Goal: Browse casually

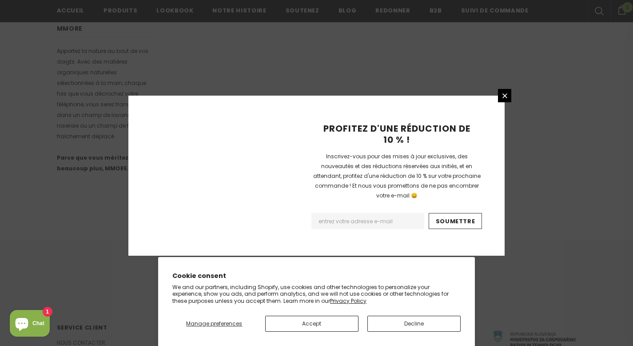
scroll to position [587, 0]
